Goal: Navigation & Orientation: Find specific page/section

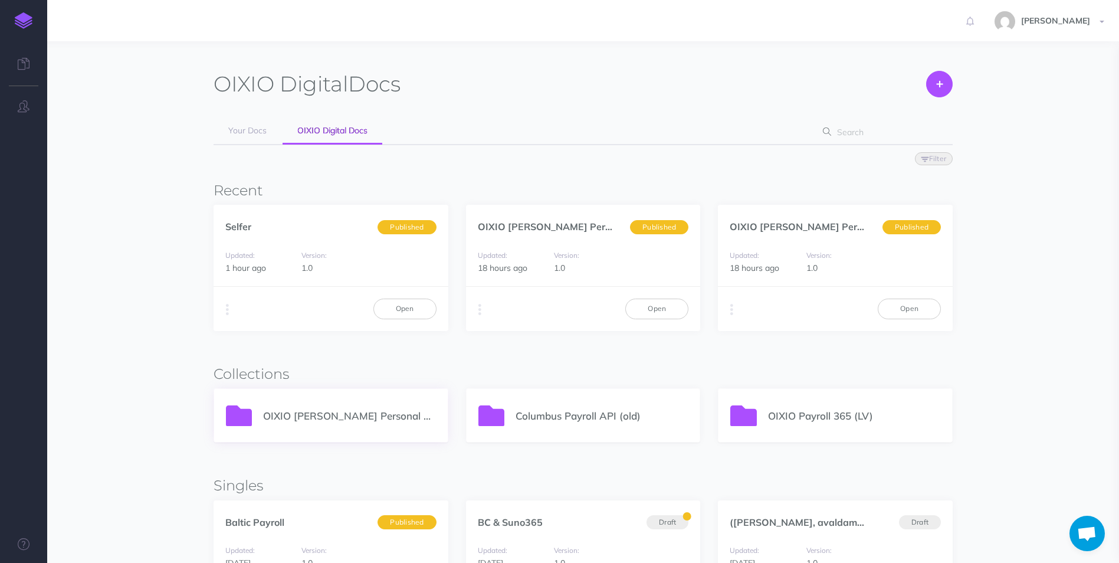
click at [291, 415] on p "OIXIO [PERSON_NAME] Personal 365" at bounding box center [349, 416] width 173 height 16
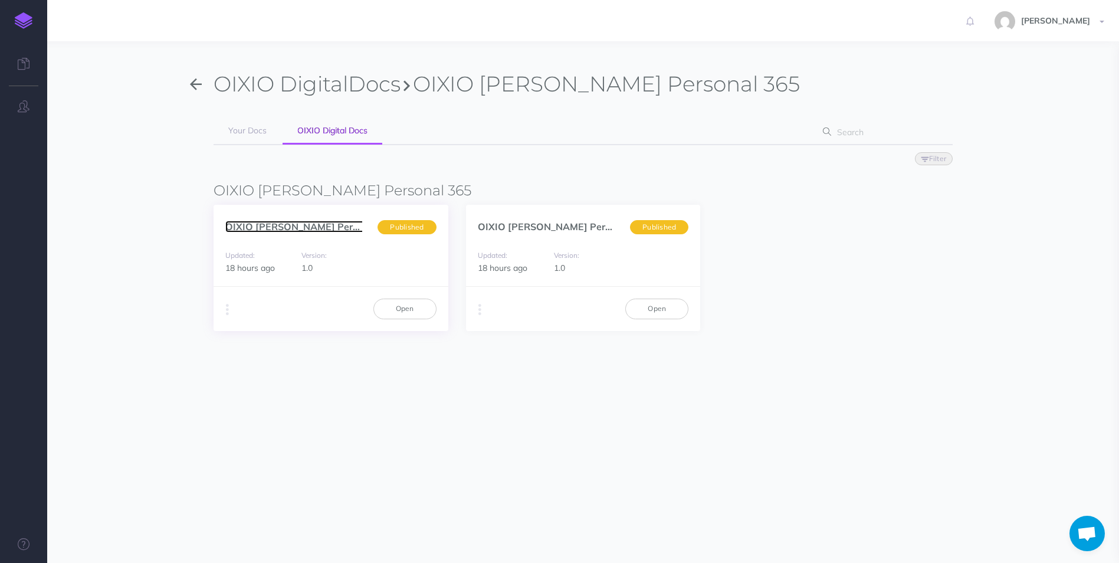
click at [290, 227] on link "OIXIO Palk ja Personal... (en)" at bounding box center [313, 227] width 177 height 12
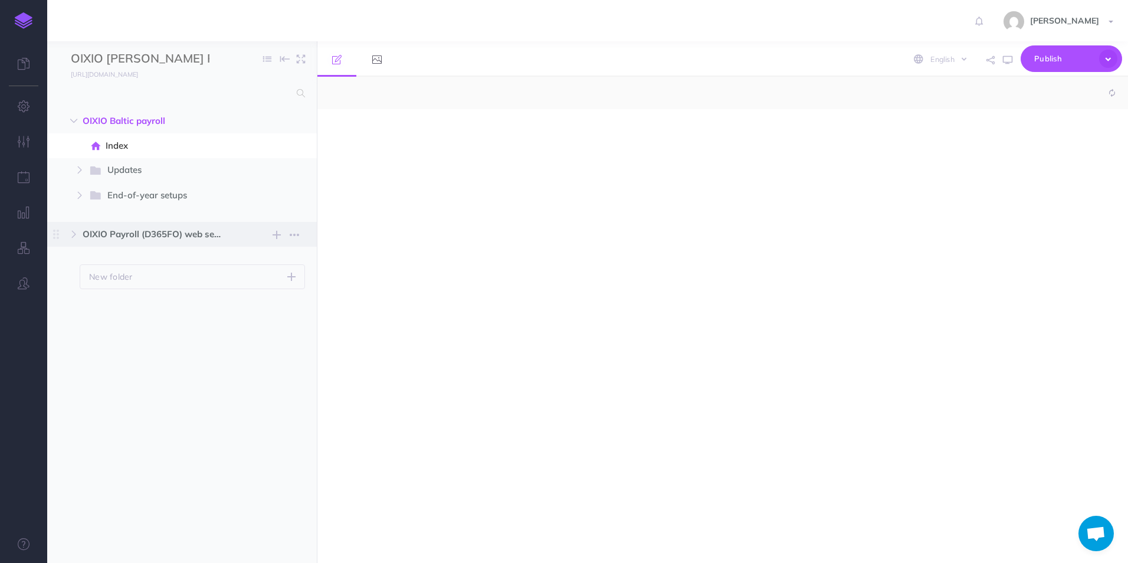
select select "null"
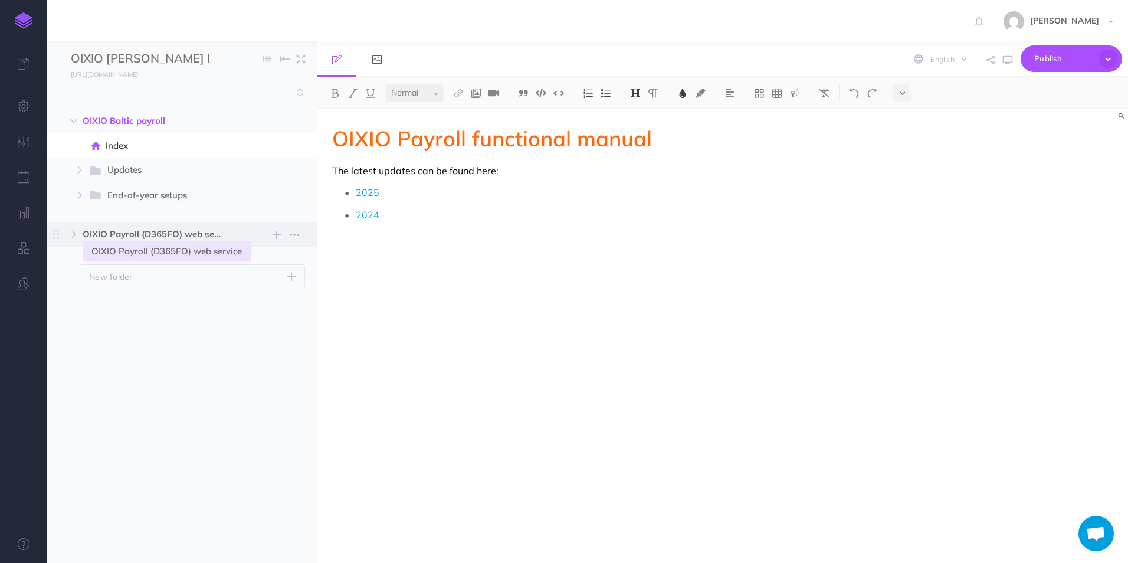
click at [128, 231] on span "OIXIO Payroll (D365FO) web service" at bounding box center [157, 234] width 149 height 14
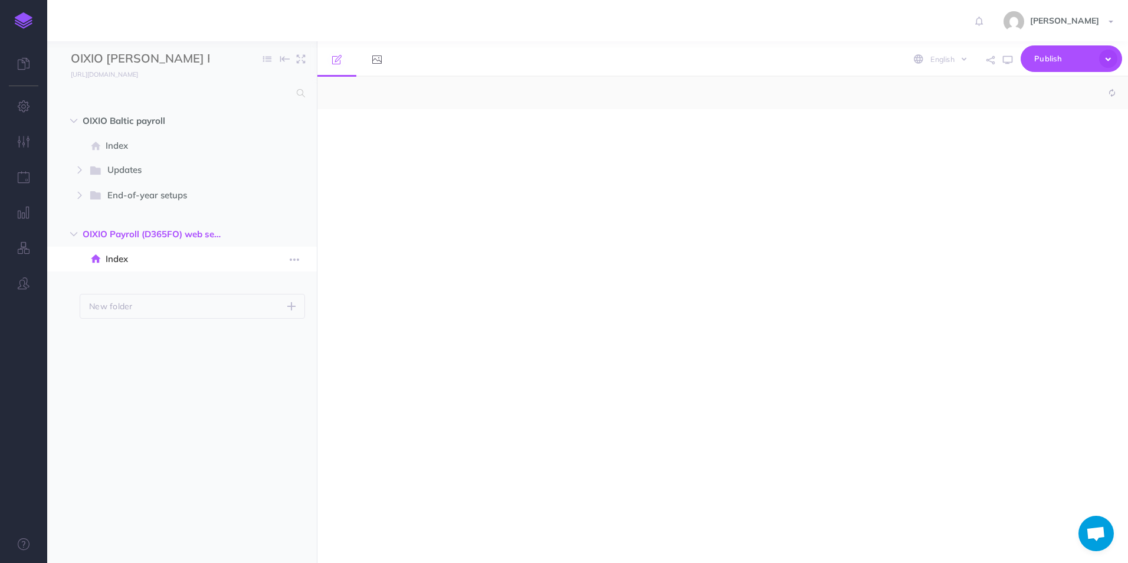
select select "null"
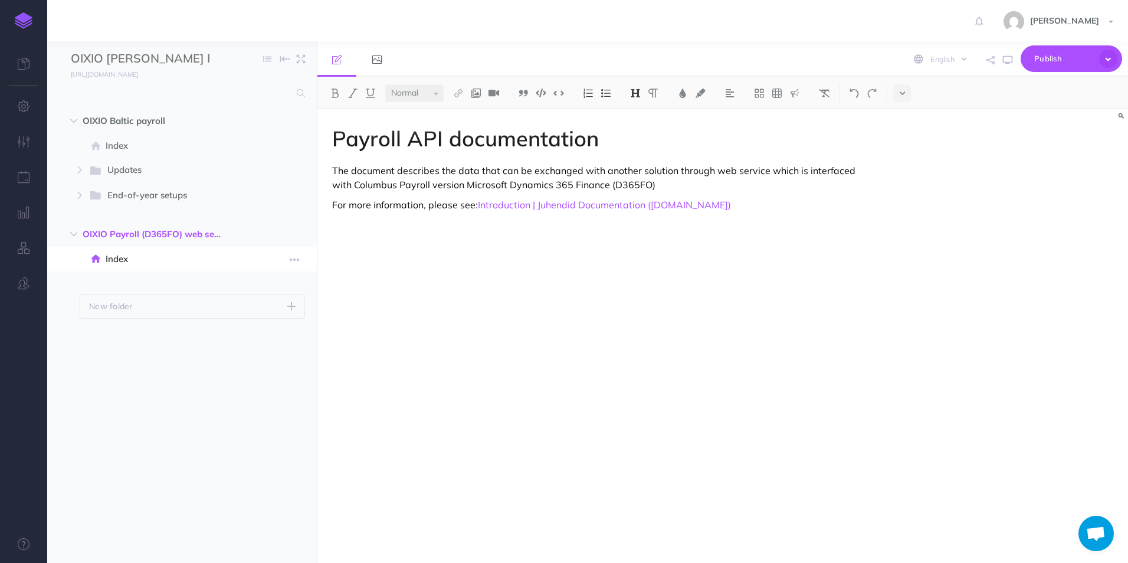
click at [110, 261] on span "Index" at bounding box center [176, 259] width 140 height 14
